Goal: Navigation & Orientation: Go to known website

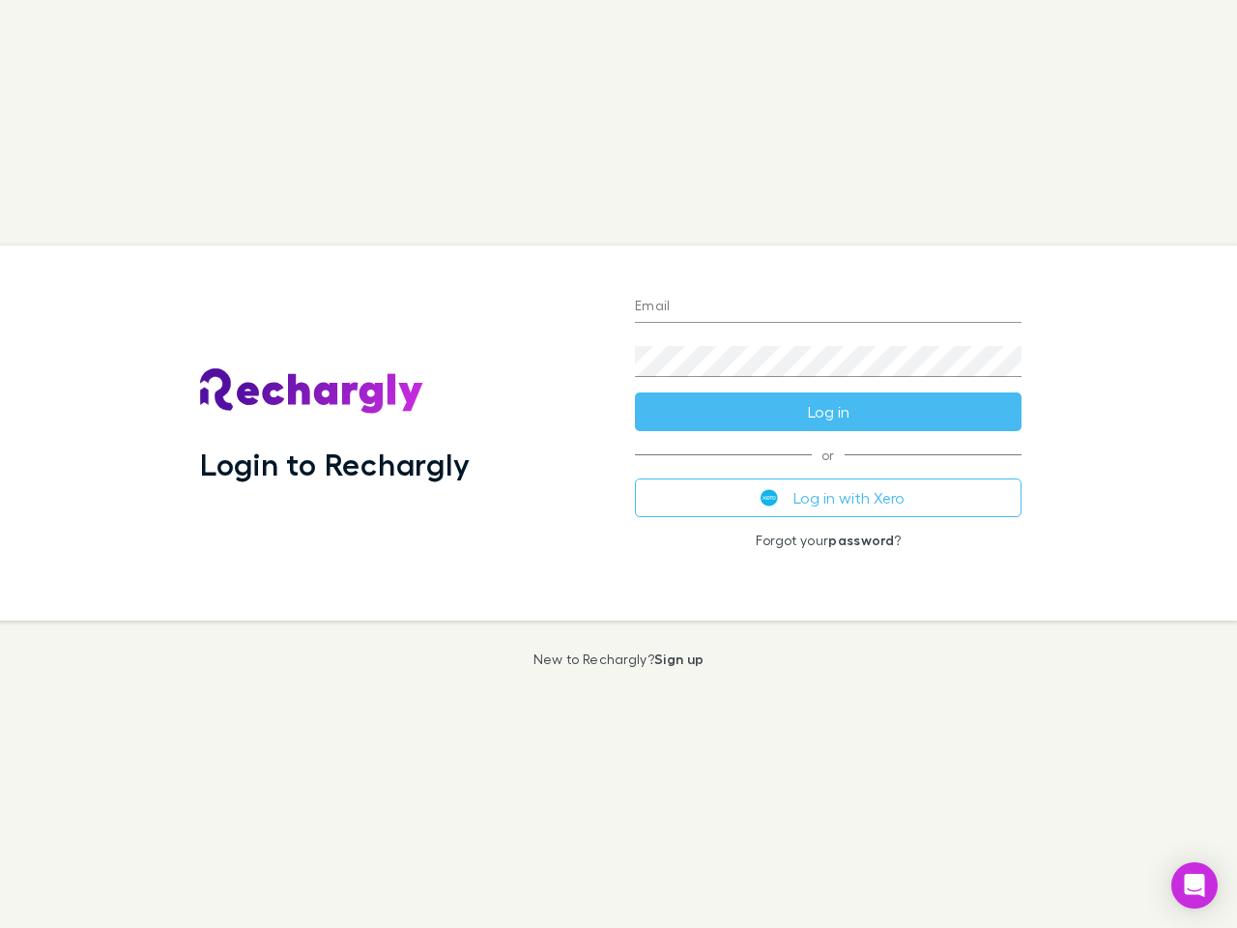
click at [619, 464] on div "Login to Rechargly" at bounding box center [402, 433] width 435 height 375
click at [828, 307] on input "Email" at bounding box center [828, 307] width 387 height 31
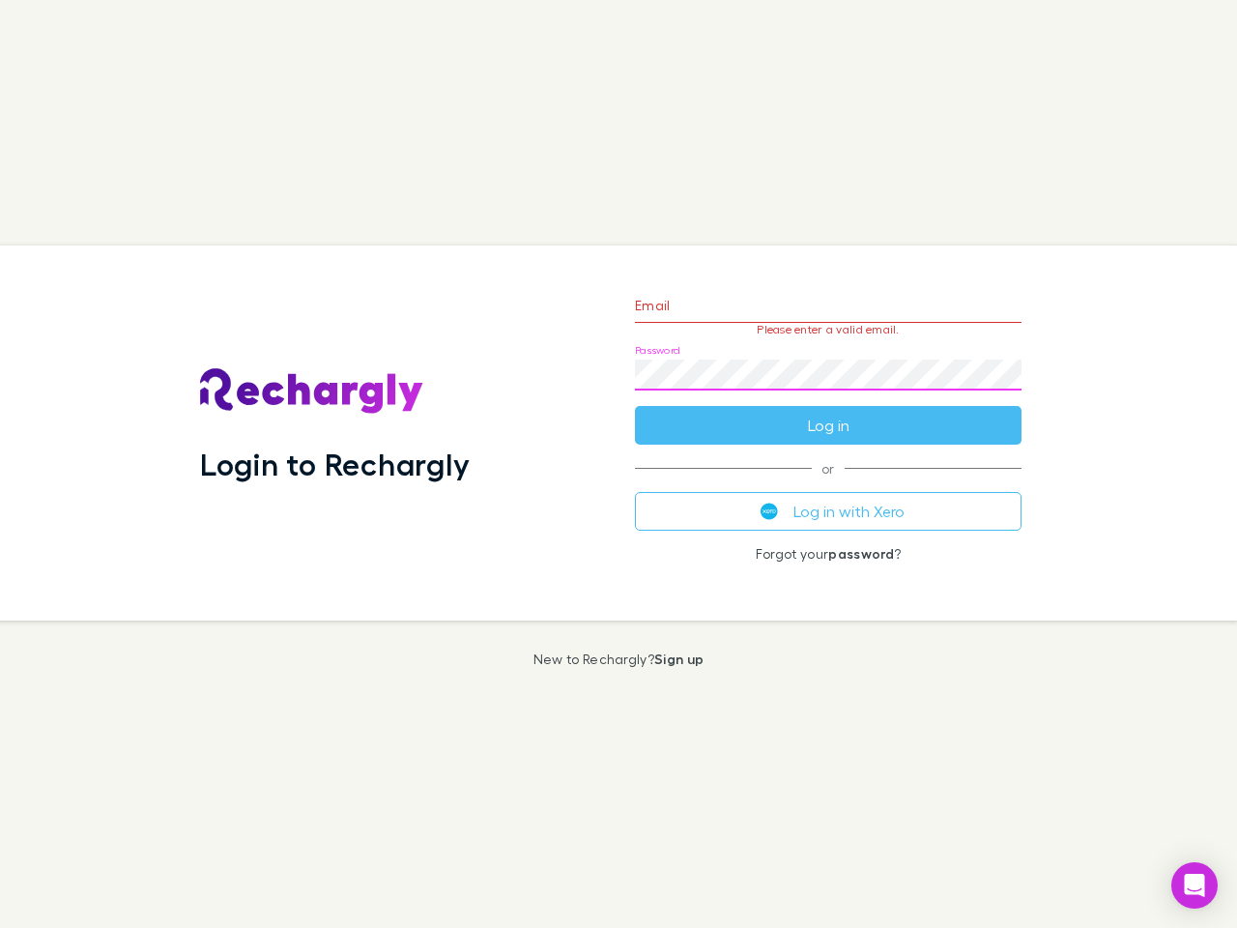
click at [828, 412] on form "Email Please enter a valid email. Password Log in" at bounding box center [828, 360] width 387 height 168
click at [828, 498] on div "Email Please enter a valid email. Password Log in or Log in with Xero Forgot yo…" at bounding box center [829, 433] width 418 height 375
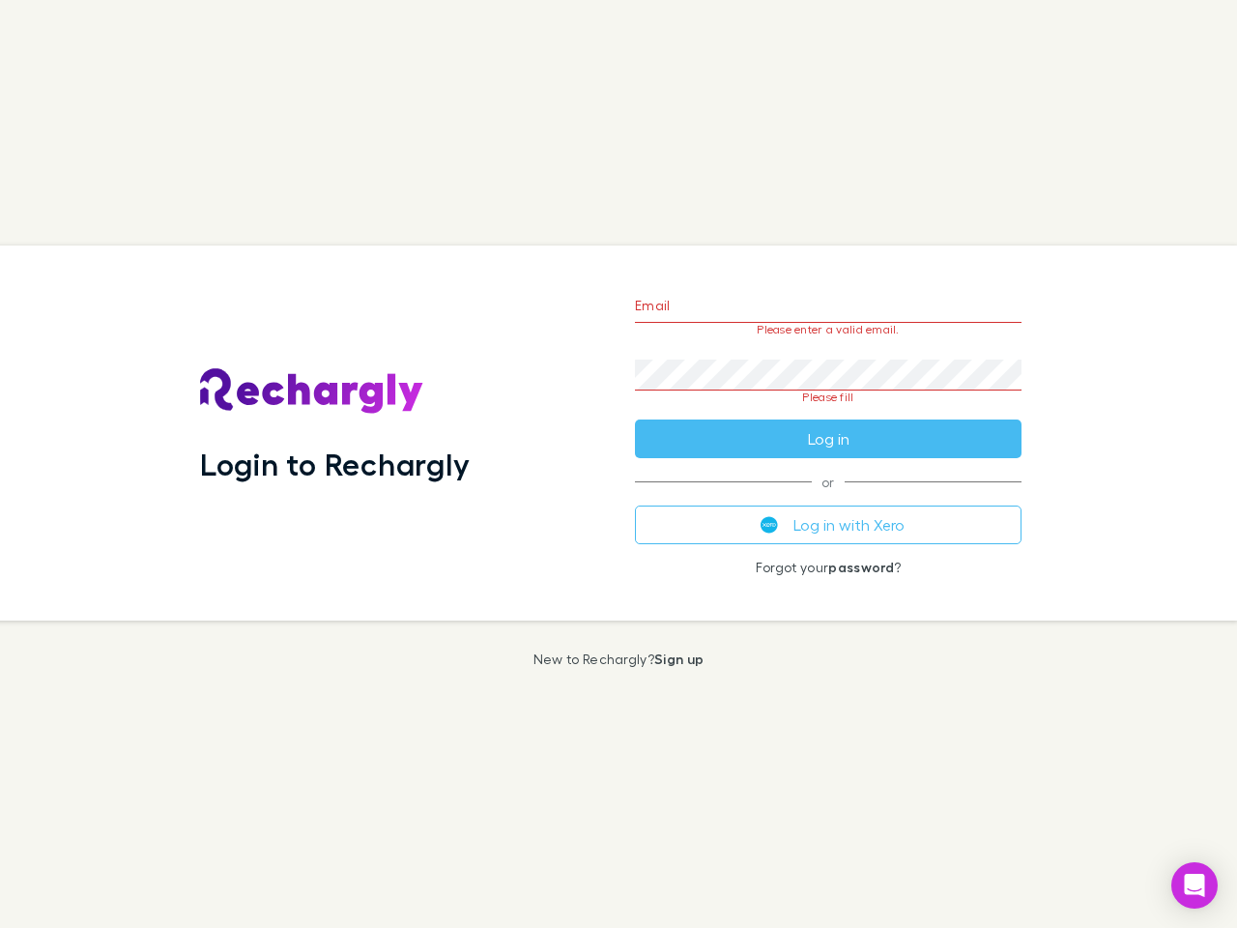
click at [1195, 885] on icon "Open Intercom Messenger" at bounding box center [1195, 885] width 20 height 23
